Goal: Navigation & Orientation: Go to known website

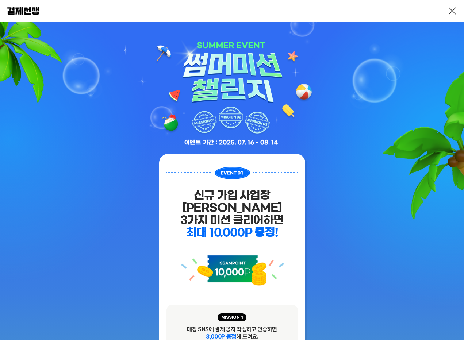
click at [450, 11] on link at bounding box center [452, 11] width 9 height 9
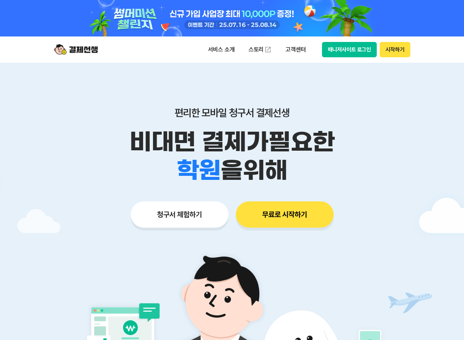
click at [342, 50] on button "매니저사이트 로그인" at bounding box center [349, 49] width 55 height 15
click at [349, 48] on button "매니저사이트 로그인" at bounding box center [349, 49] width 55 height 15
